Goal: Task Accomplishment & Management: Use online tool/utility

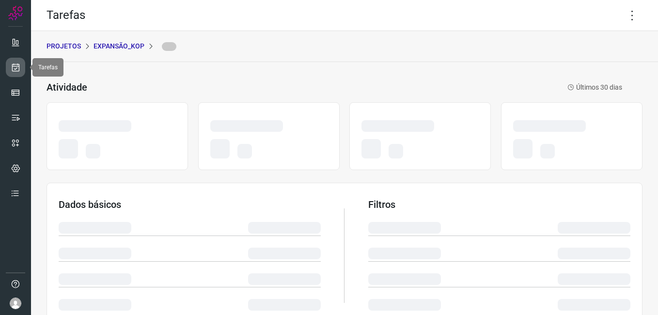
click at [16, 69] on icon at bounding box center [16, 67] width 10 height 10
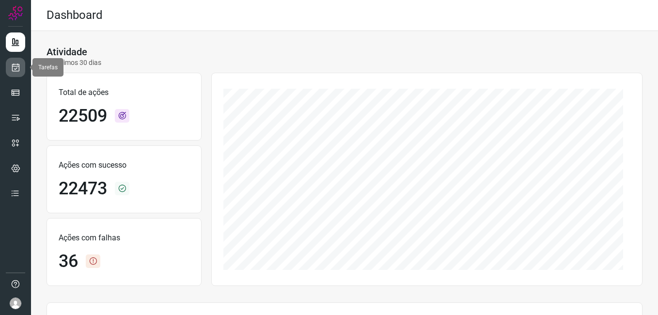
click at [16, 68] on icon at bounding box center [16, 67] width 10 height 10
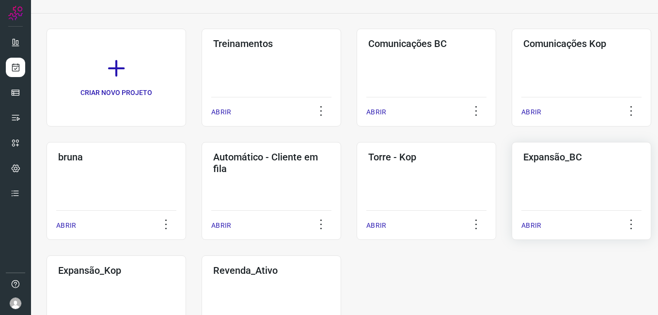
click at [186, 255] on div "Expansão_BC ABRIR" at bounding box center [115, 304] width 139 height 98
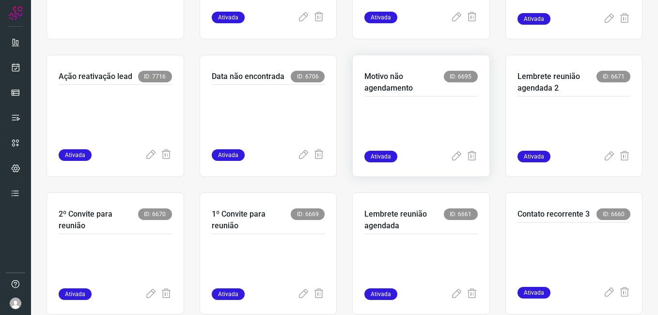
scroll to position [240, 0]
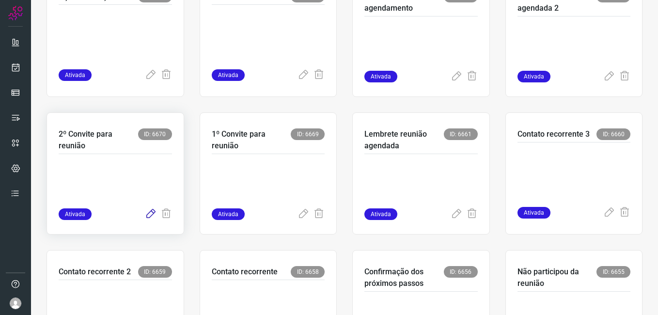
click at [150, 214] on icon at bounding box center [151, 214] width 12 height 12
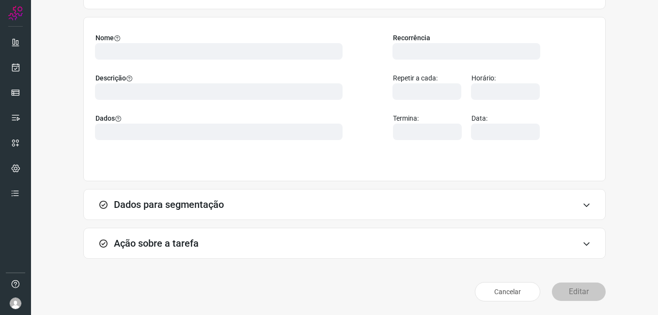
scroll to position [63, 0]
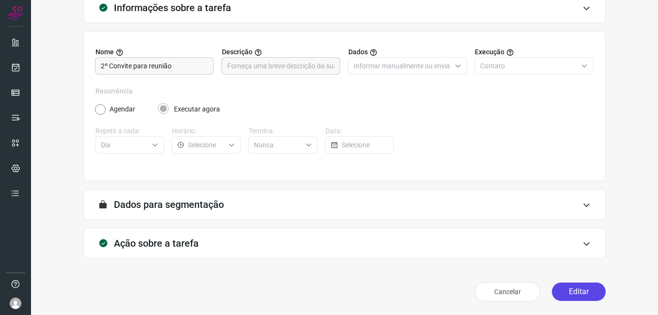
click at [570, 291] on button "Editar" at bounding box center [579, 291] width 54 height 18
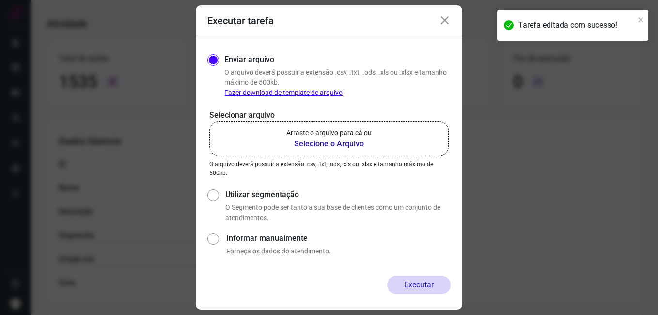
click at [322, 139] on b "Selecione o Arquivo" at bounding box center [328, 144] width 85 height 12
click at [0, 0] on input "Arraste o arquivo para cá ou Selecione o Arquivo" at bounding box center [0, 0] width 0 height 0
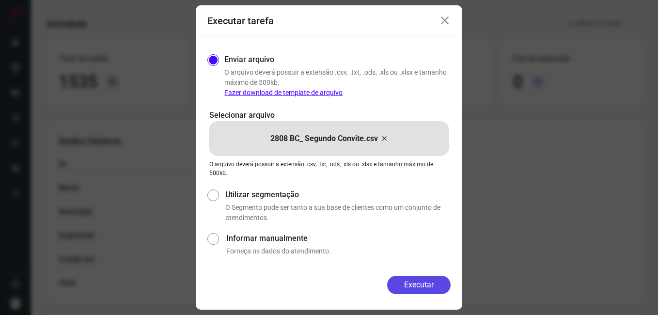
click at [400, 279] on button "Executar" at bounding box center [418, 285] width 63 height 18
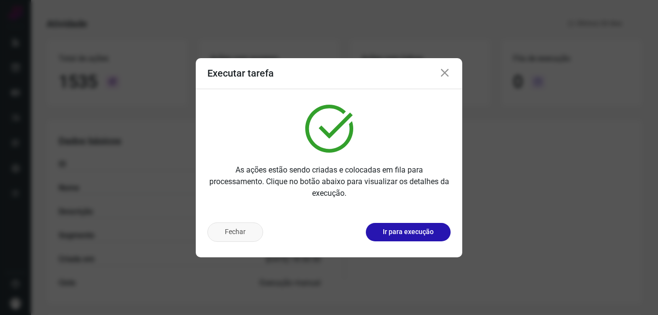
click at [242, 232] on button "Fechar" at bounding box center [235, 231] width 56 height 19
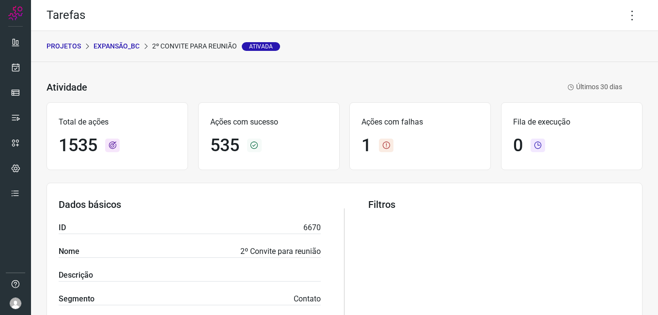
click at [129, 44] on p "Expansão_BC" at bounding box center [116, 46] width 46 height 10
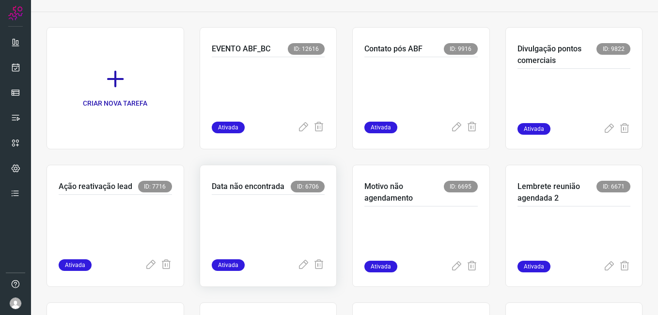
scroll to position [321, 0]
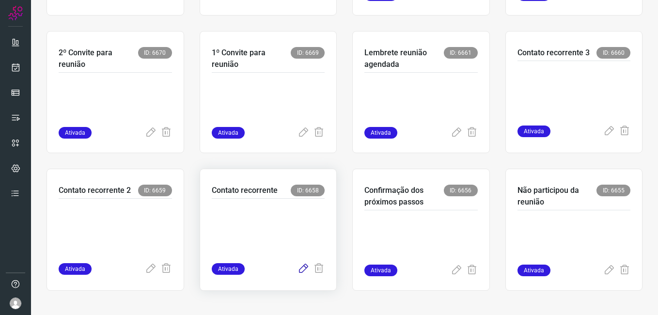
click at [298, 272] on icon at bounding box center [303, 269] width 12 height 12
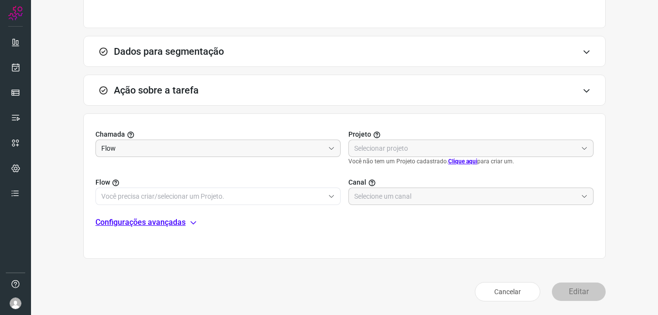
scroll to position [63, 0]
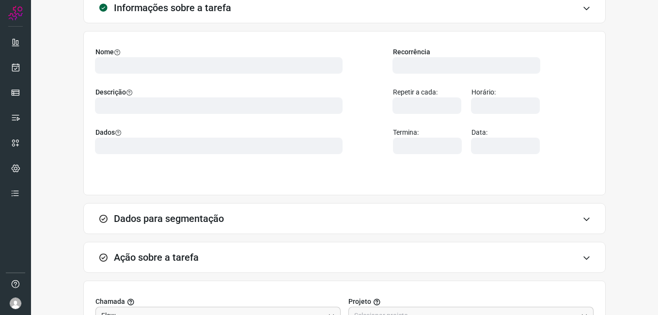
type input "555006"
type input "331044"
type input "477aca6d-7287-4af2-a84d-fd5b9a40baaa"
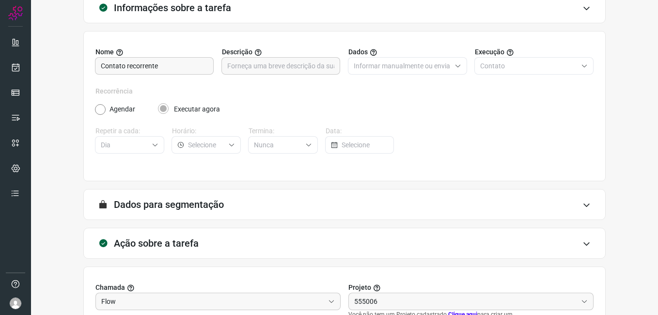
type input "Expansão Brasil Cacau"
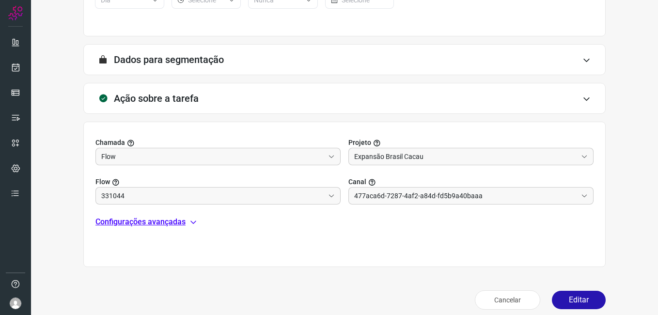
type input "Contato recorrente 1 - BC"
type input "Expansão Brasil Cacau"
click at [559, 292] on button "Editar" at bounding box center [579, 299] width 54 height 18
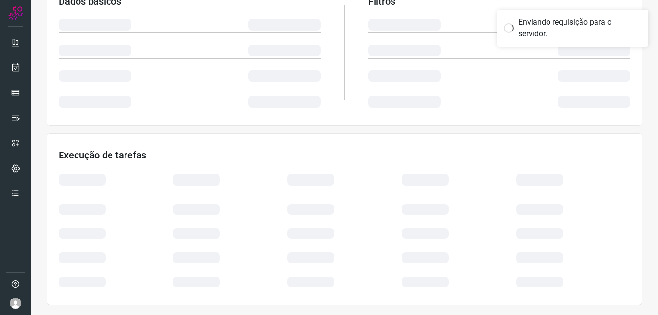
scroll to position [185, 0]
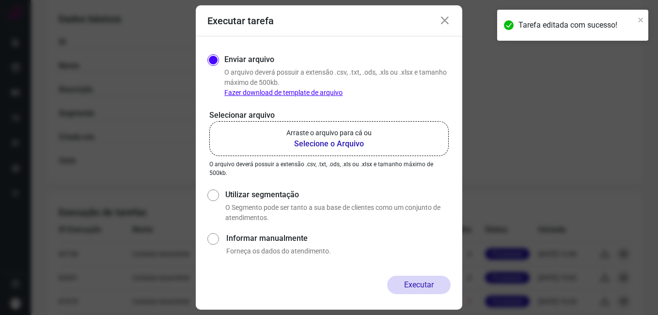
click at [327, 144] on b "Selecione o Arquivo" at bounding box center [328, 144] width 85 height 12
click at [0, 0] on input "Arraste o arquivo para cá ou Selecione o Arquivo" at bounding box center [0, 0] width 0 height 0
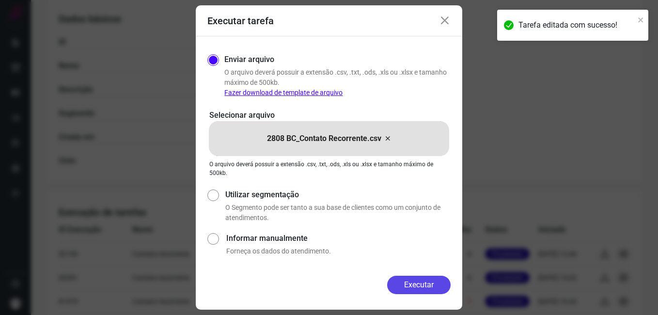
click at [404, 284] on button "Executar" at bounding box center [418, 285] width 63 height 18
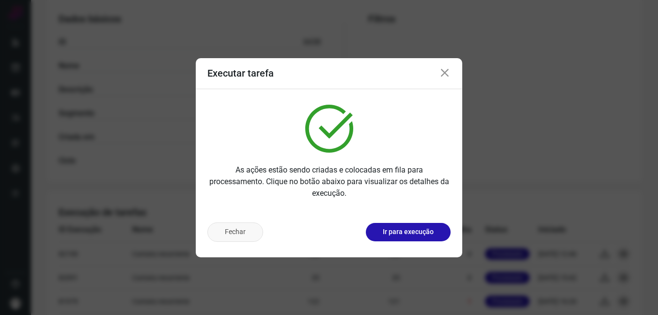
click at [248, 231] on button "Fechar" at bounding box center [235, 231] width 56 height 19
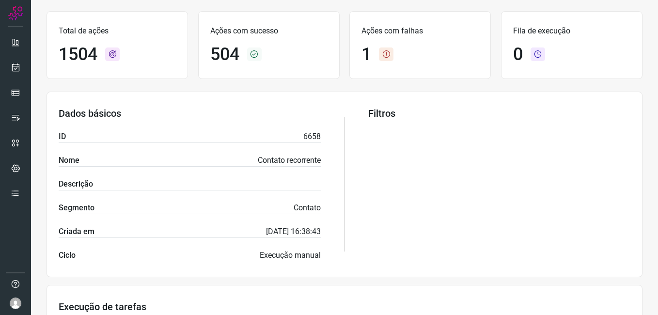
scroll to position [40, 0]
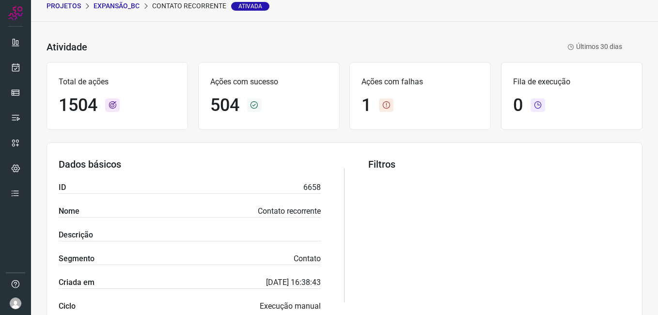
click at [121, 2] on p "Expansão_BC" at bounding box center [116, 6] width 46 height 10
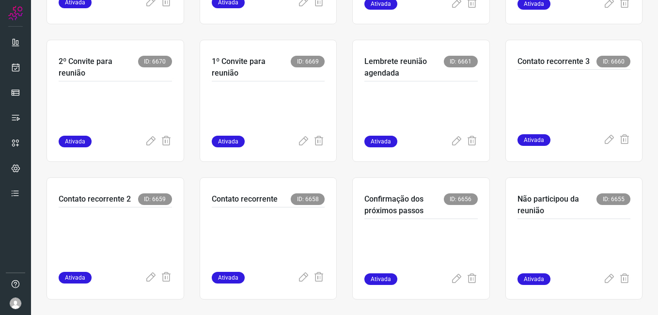
scroll to position [321, 0]
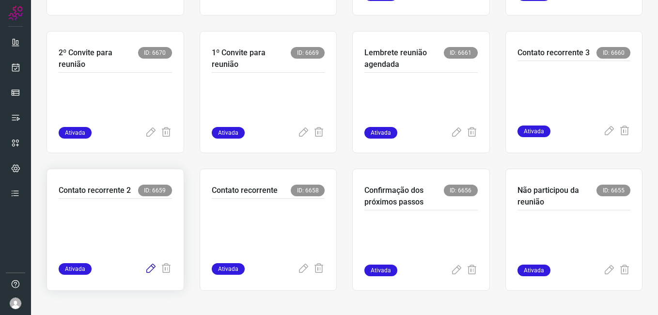
click at [145, 269] on icon at bounding box center [151, 269] width 12 height 12
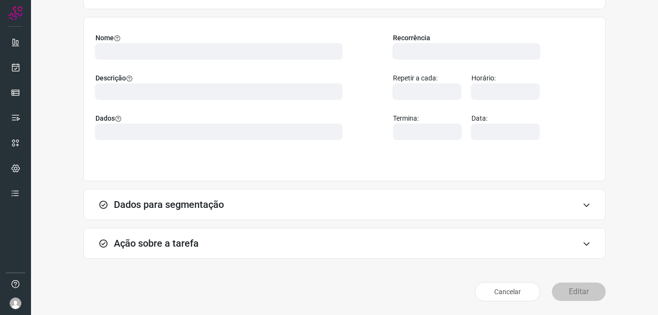
scroll to position [63, 0]
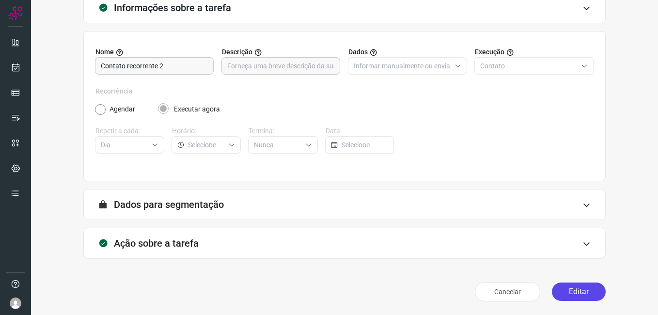
click at [568, 296] on button "Editar" at bounding box center [579, 291] width 54 height 18
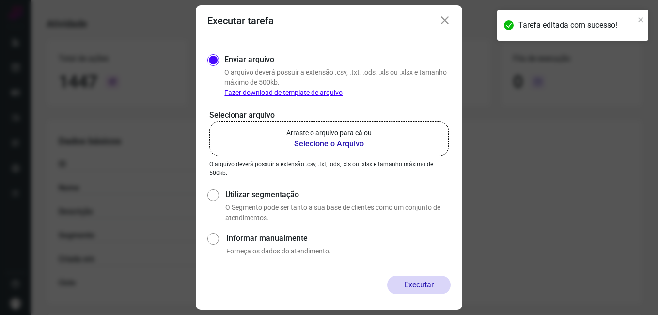
click at [328, 145] on b "Selecione o Arquivo" at bounding box center [328, 144] width 85 height 12
click at [0, 0] on input "Arraste o arquivo para cá ou Selecione o Arquivo" at bounding box center [0, 0] width 0 height 0
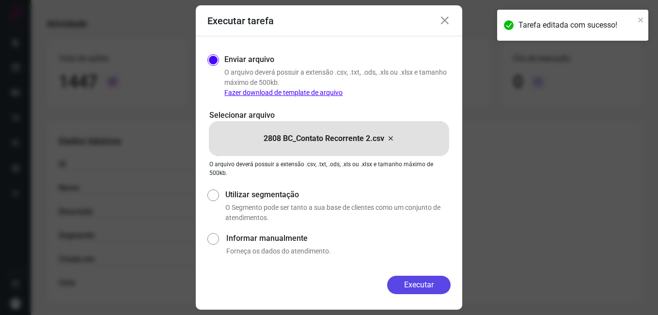
click at [392, 283] on button "Executar" at bounding box center [418, 285] width 63 height 18
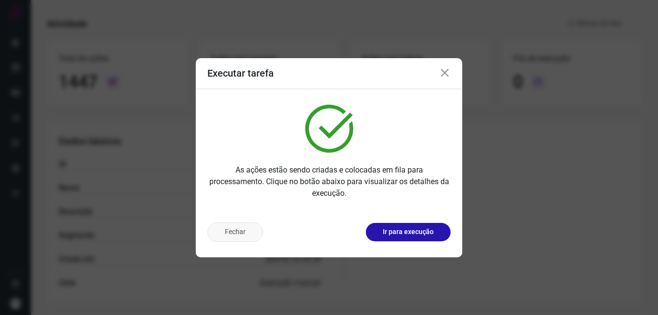
click at [231, 228] on button "Fechar" at bounding box center [235, 231] width 56 height 19
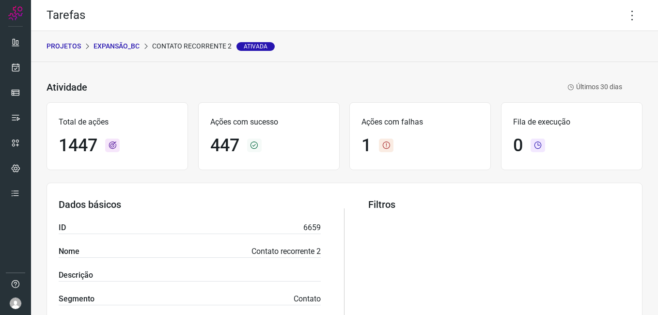
click at [124, 46] on p "Expansão_BC" at bounding box center [116, 46] width 46 height 10
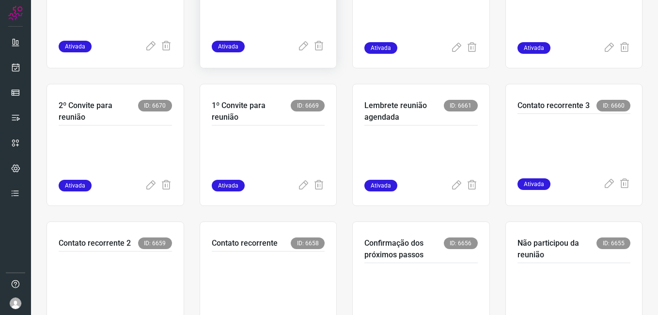
scroll to position [291, 0]
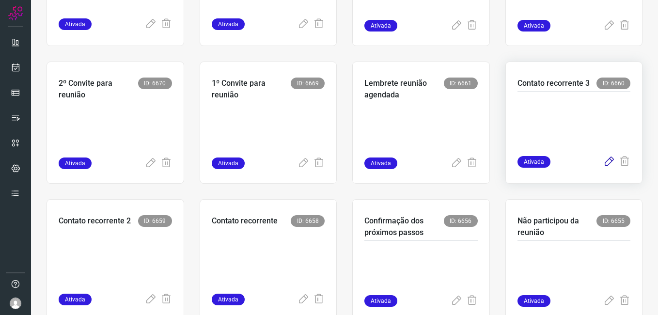
click at [603, 163] on icon at bounding box center [609, 162] width 12 height 12
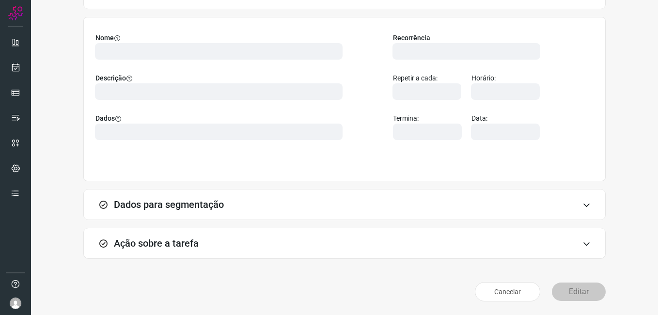
scroll to position [63, 0]
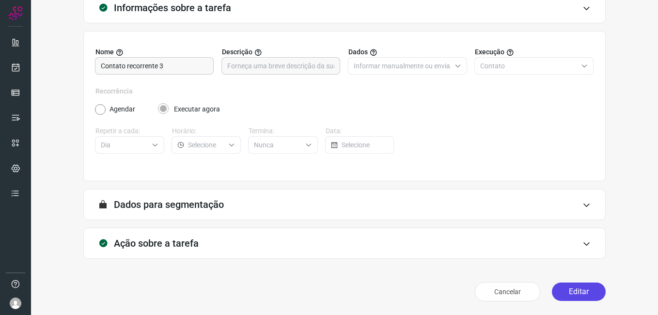
click at [558, 286] on button "Editar" at bounding box center [579, 291] width 54 height 18
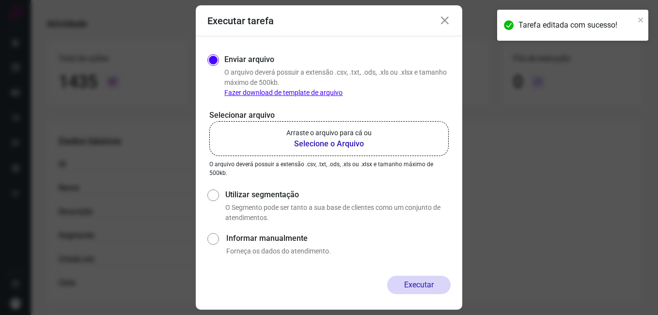
click at [327, 144] on b "Selecione o Arquivo" at bounding box center [328, 144] width 85 height 12
click at [0, 0] on input "Arraste o arquivo para cá ou Selecione o Arquivo" at bounding box center [0, 0] width 0 height 0
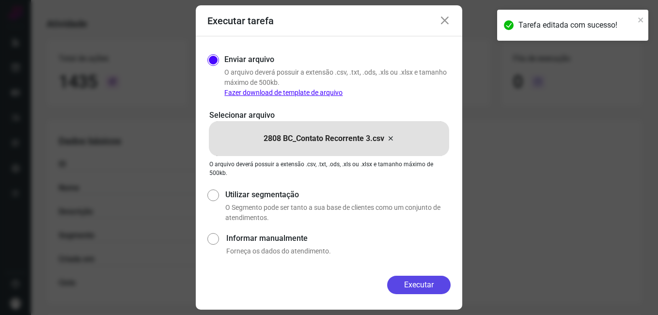
click at [397, 281] on button "Executar" at bounding box center [418, 285] width 63 height 18
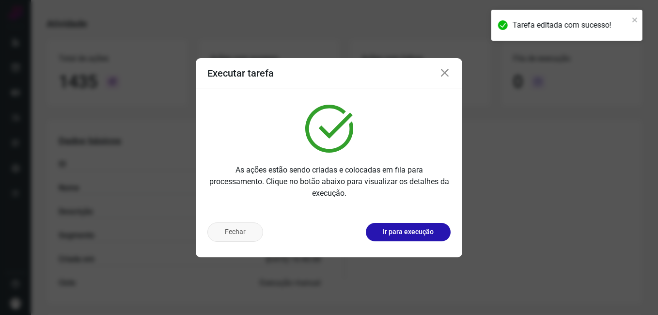
click at [245, 225] on button "Fechar" at bounding box center [235, 231] width 56 height 19
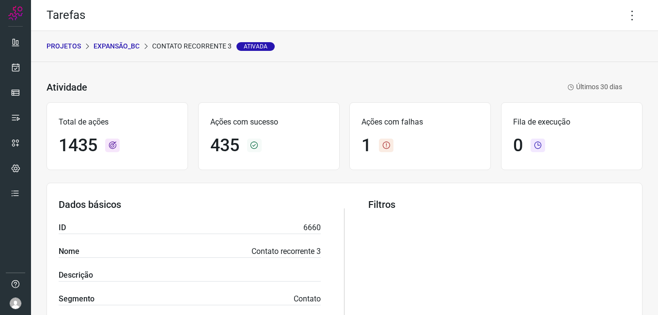
click at [123, 46] on p "Expansão_BC" at bounding box center [116, 46] width 46 height 10
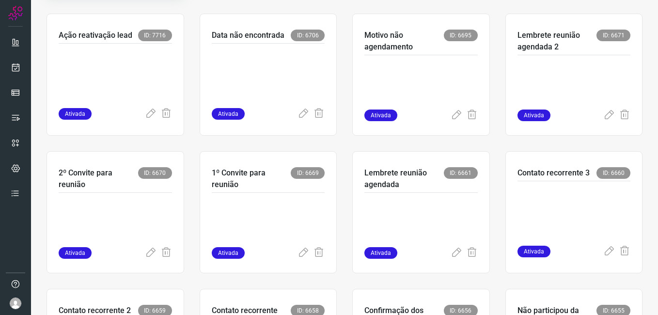
scroll to position [145, 0]
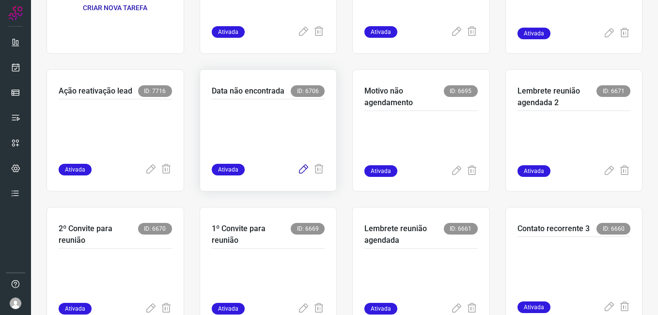
click at [298, 166] on icon at bounding box center [303, 170] width 12 height 12
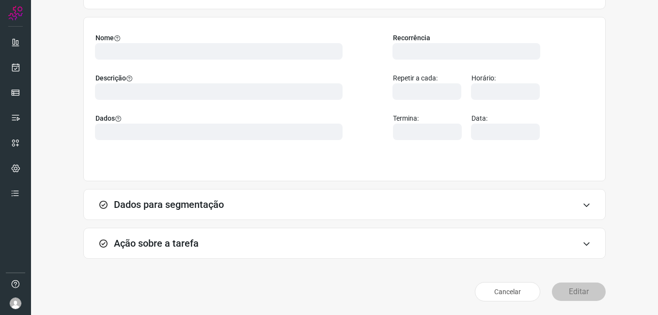
scroll to position [63, 0]
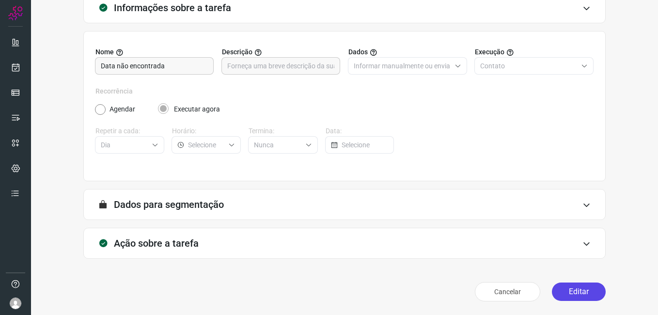
click at [552, 292] on button "Editar" at bounding box center [579, 291] width 54 height 18
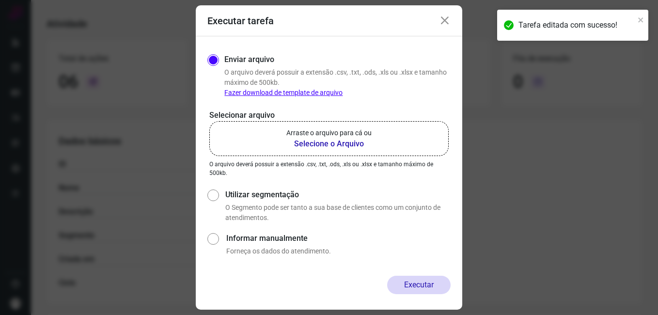
click at [325, 146] on b "Selecione o Arquivo" at bounding box center [328, 144] width 85 height 12
click at [0, 0] on input "Arraste o arquivo para cá ou Selecione o Arquivo" at bounding box center [0, 0] width 0 height 0
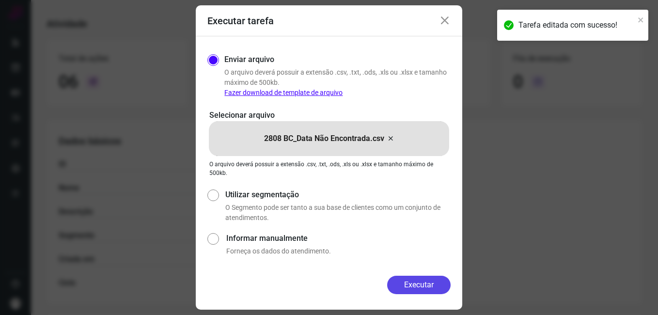
click at [400, 278] on button "Executar" at bounding box center [418, 285] width 63 height 18
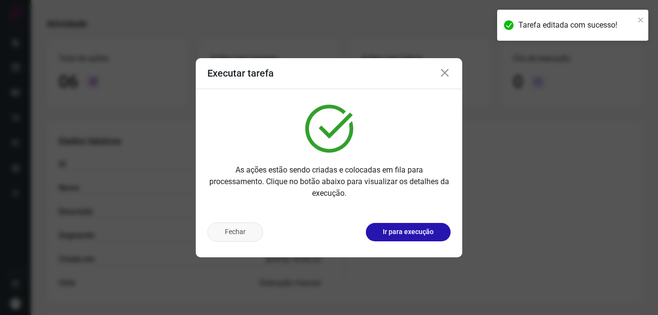
click at [229, 235] on button "Fechar" at bounding box center [235, 231] width 56 height 19
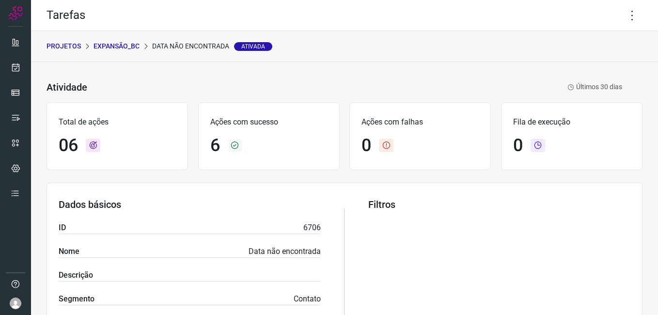
click at [127, 47] on p "Expansão_BC" at bounding box center [116, 46] width 46 height 10
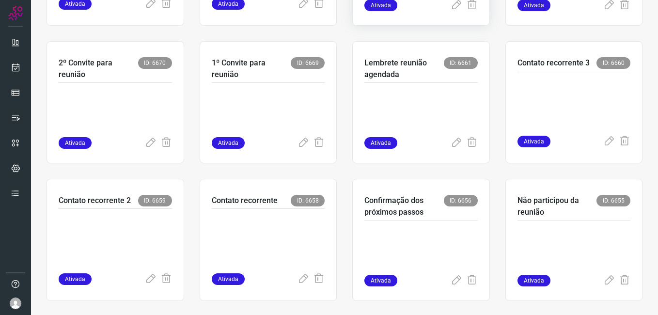
scroll to position [321, 0]
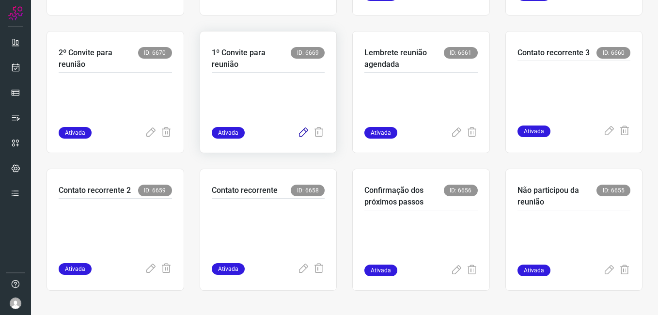
click at [298, 133] on icon at bounding box center [303, 133] width 12 height 12
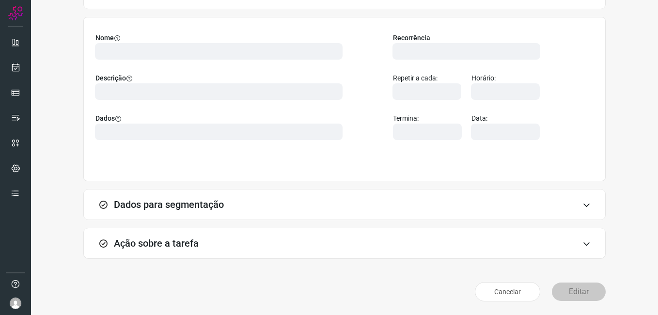
scroll to position [63, 0]
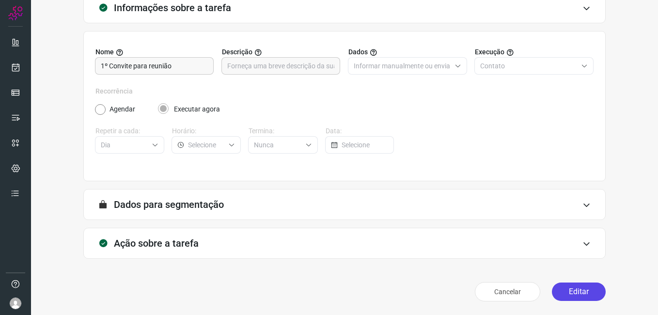
click at [570, 291] on button "Editar" at bounding box center [579, 291] width 54 height 18
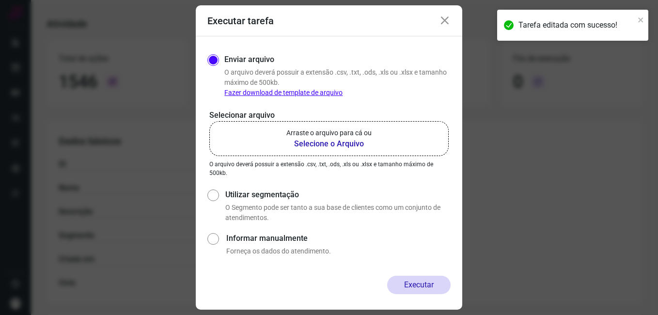
click at [318, 141] on b "Selecione o Arquivo" at bounding box center [328, 144] width 85 height 12
click at [0, 0] on input "Arraste o arquivo para cá ou Selecione o Arquivo" at bounding box center [0, 0] width 0 height 0
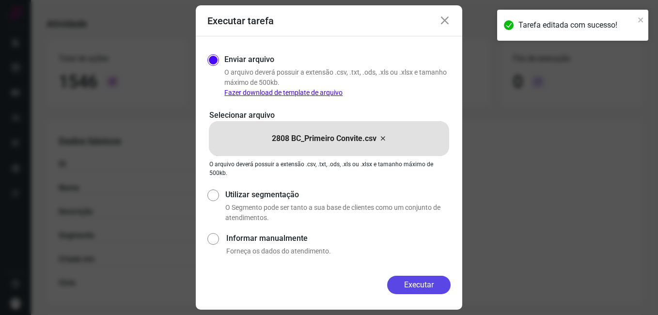
click at [415, 276] on button "Executar" at bounding box center [418, 285] width 63 height 18
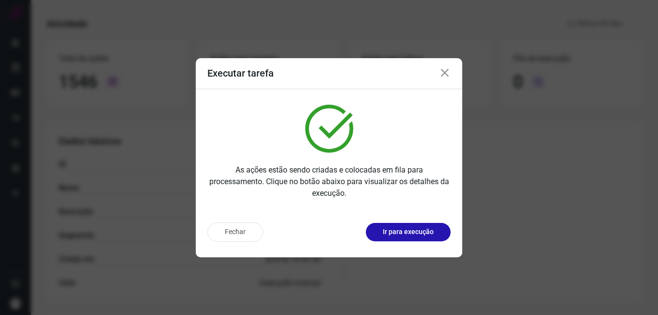
click at [236, 233] on button "Fechar" at bounding box center [235, 231] width 56 height 19
